Goal: Task Accomplishment & Management: Complete application form

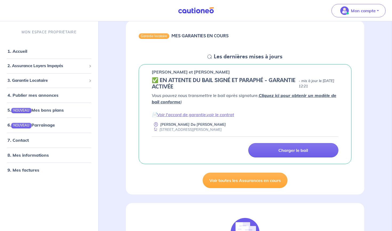
scroll to position [51, 0]
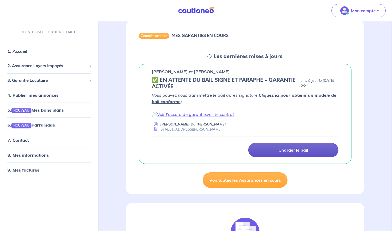
click at [278, 151] on link "Charger le bail" at bounding box center [294, 150] width 90 height 14
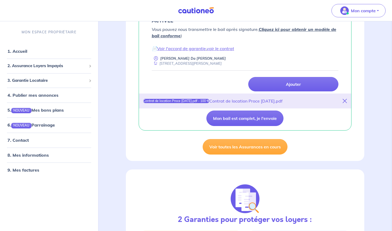
scroll to position [118, 0]
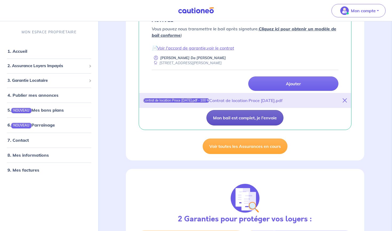
click at [245, 120] on button "Mon bail est complet, je l'envoie" at bounding box center [245, 117] width 77 height 15
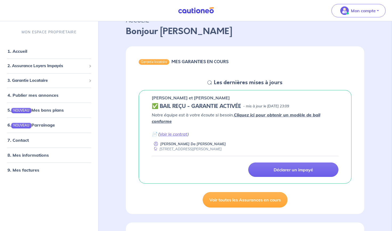
scroll to position [29, 0]
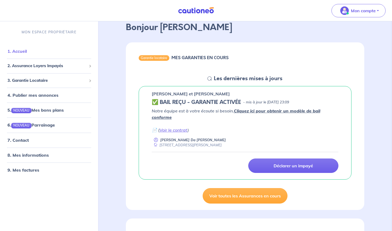
click at [27, 51] on link "1. Accueil" at bounding box center [16, 51] width 19 height 5
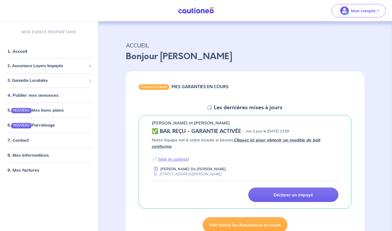
scroll to position [0, 0]
click at [376, 11] on p "Mon compte" at bounding box center [363, 10] width 25 height 6
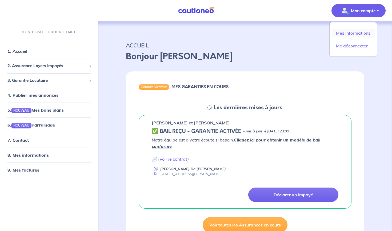
click at [351, 33] on link "Mes informations" at bounding box center [353, 33] width 43 height 9
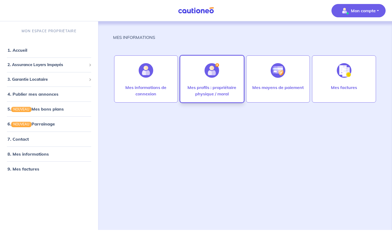
click at [220, 89] on p "Mes profils : propriétaire physique / moral" at bounding box center [212, 90] width 53 height 13
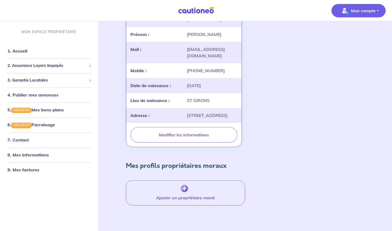
scroll to position [69, 0]
click at [183, 192] on img "button" at bounding box center [184, 189] width 7 height 7
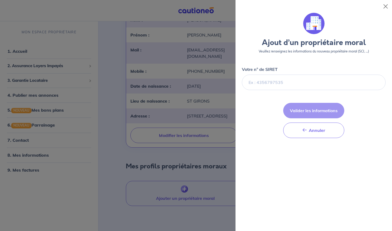
click at [114, 163] on div at bounding box center [196, 115] width 392 height 231
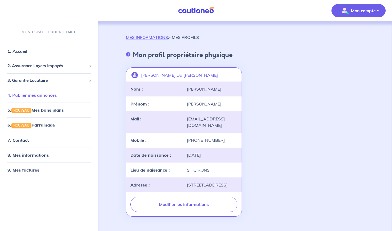
scroll to position [0, 0]
click at [316, 70] on div "[PERSON_NAME] Da [PERSON_NAME] landlord-id BAh7CEkiCGdpZAY6BkVUSSJZZ2lkOi8vY2F1…" at bounding box center [245, 141] width 245 height 156
click at [24, 52] on link "1. Accueil" at bounding box center [16, 51] width 19 height 5
